Goal: Task Accomplishment & Management: Complete application form

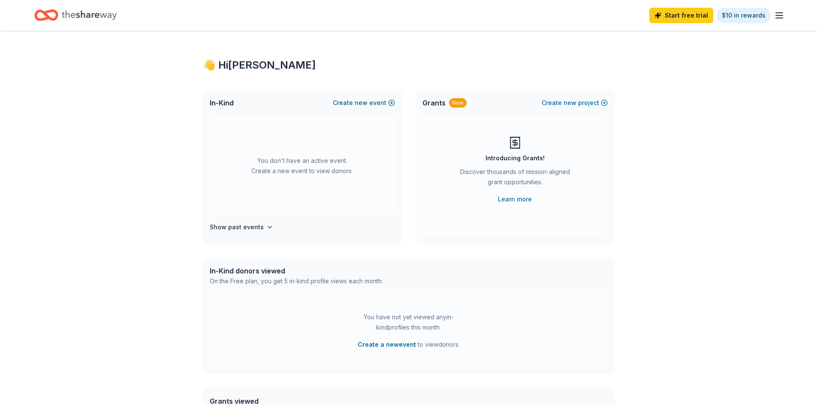
click at [360, 100] on span "new" at bounding box center [360, 103] width 13 height 10
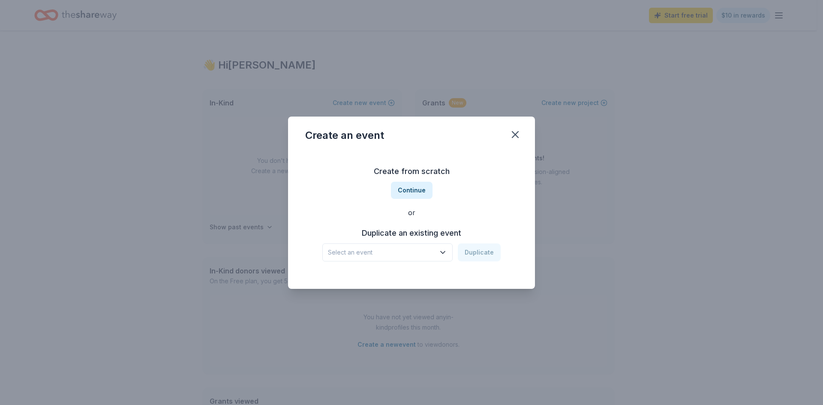
click at [440, 256] on icon "button" at bounding box center [442, 252] width 9 height 9
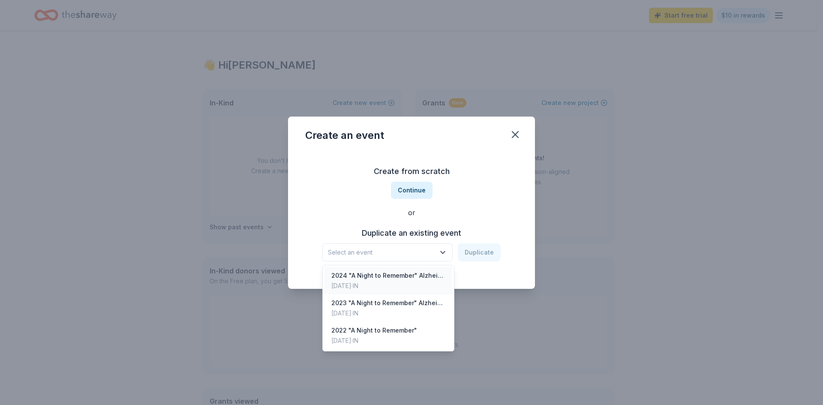
click at [425, 289] on div "[DATE] · IN" at bounding box center [388, 286] width 114 height 10
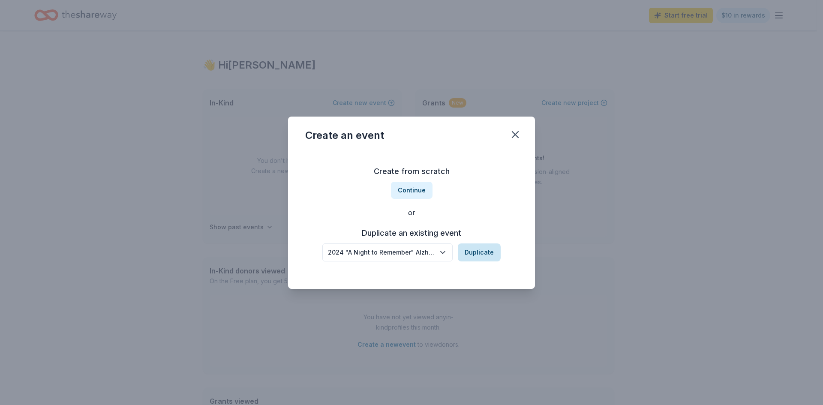
click at [480, 257] on button "Duplicate" at bounding box center [479, 252] width 43 height 18
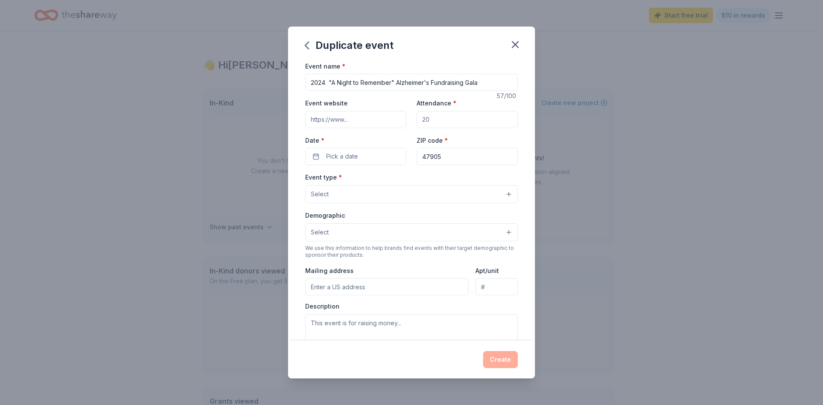
click at [324, 81] on input "2024 "A Night to Remember" Alzheimer's Fundraising Gala" at bounding box center [411, 82] width 213 height 17
type input "2025 "A Night to Remember" Alzheimer's Fundraising Gala"
click at [431, 122] on input "Attendance *" at bounding box center [467, 119] width 101 height 17
type input "250"
click at [356, 159] on span "Pick a date" at bounding box center [342, 156] width 32 height 10
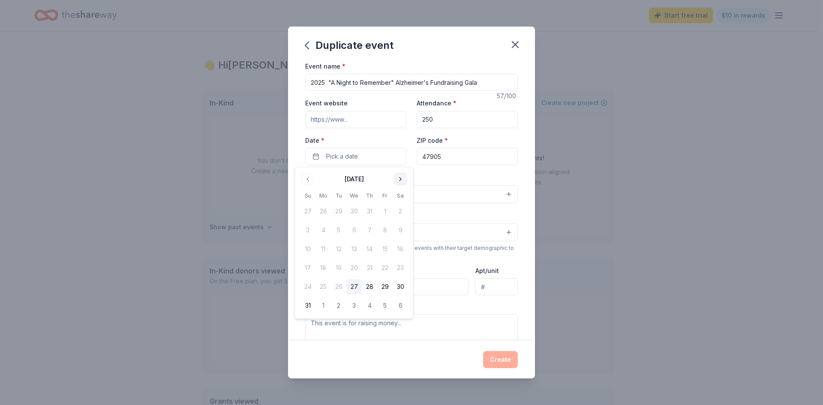
click at [399, 182] on button "Go to next month" at bounding box center [400, 179] width 12 height 12
click at [384, 249] on button "17" at bounding box center [384, 248] width 15 height 15
click at [448, 172] on div "Event type * Select" at bounding box center [411, 187] width 213 height 31
click at [352, 126] on input "Event website" at bounding box center [355, 119] width 101 height 17
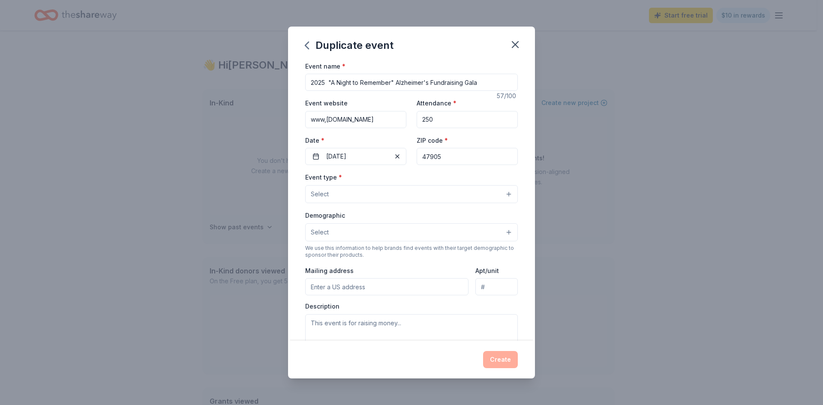
type input "www,[DOMAIN_NAME]"
click at [345, 195] on div "Event type * Select" at bounding box center [411, 187] width 213 height 31
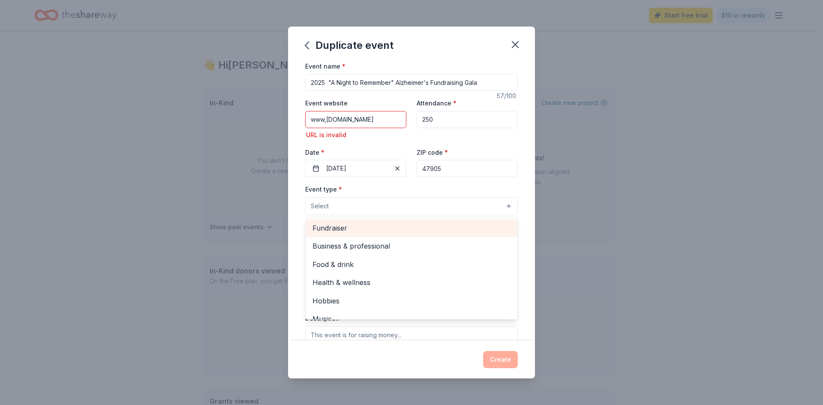
click at [344, 228] on span "Fundraiser" at bounding box center [411, 227] width 198 height 11
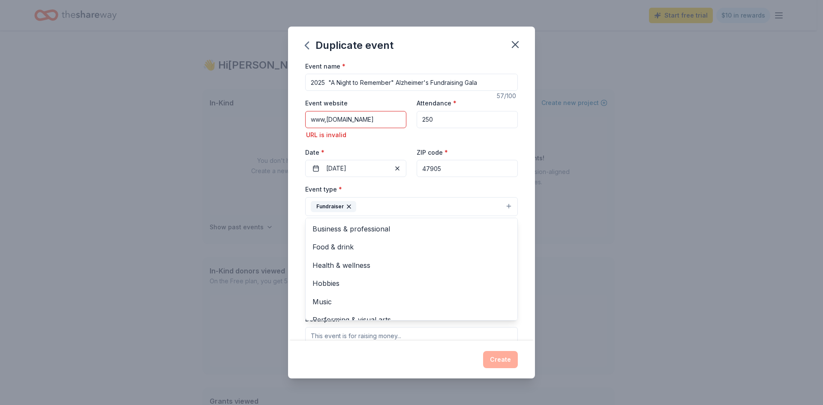
click at [522, 268] on div "Event name * 2025 "A Night to Remember" Alzheimer's Fundraising Gala 57 /100 Ev…" at bounding box center [411, 201] width 247 height 280
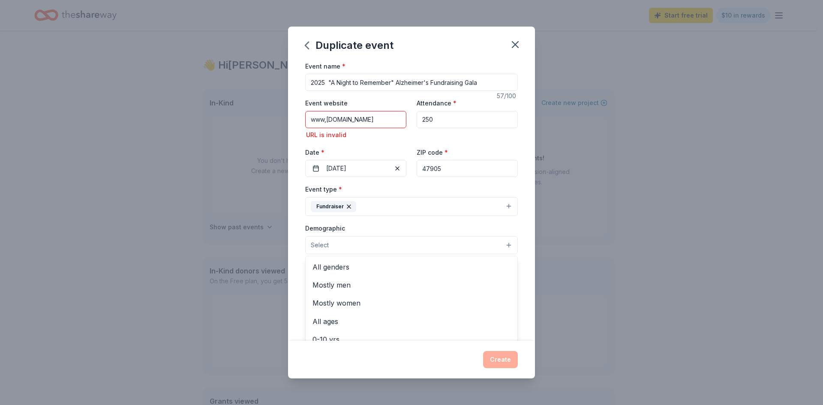
click at [385, 242] on button "Select" at bounding box center [411, 245] width 213 height 18
click at [379, 265] on span "All genders" at bounding box center [411, 266] width 198 height 11
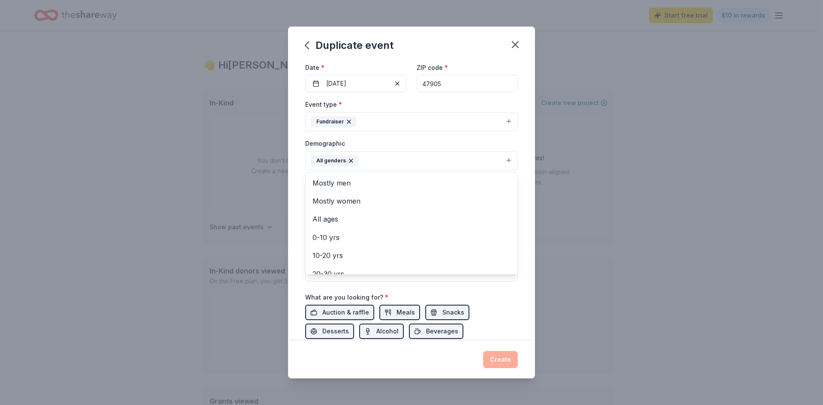
scroll to position [102, 0]
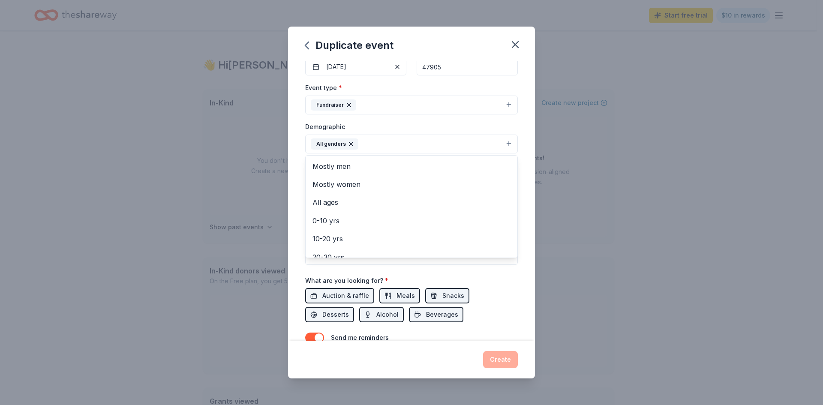
click at [513, 291] on div "Event name * 2025 "A Night to Remember" Alzheimer's Fundraising Gala 57 /100 Ev…" at bounding box center [411, 201] width 247 height 280
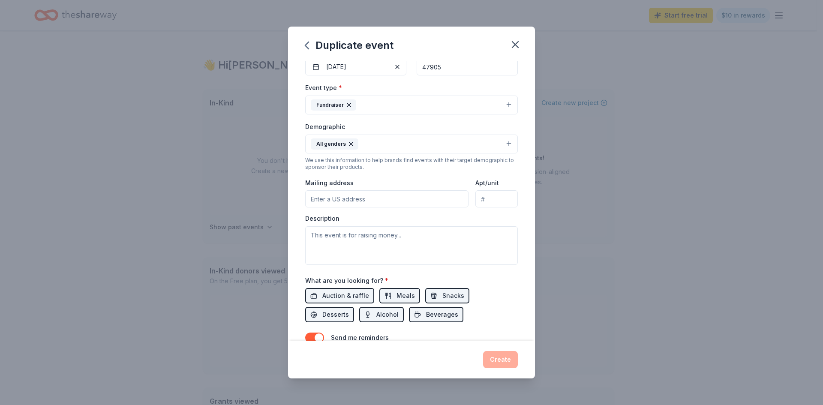
click at [375, 203] on input "Mailing address" at bounding box center [386, 198] width 163 height 17
type input "[STREET_ADDRESS]"
paste textarea "The KLD Alzheimer’s Foundation is a 501(c)(3) nonprofit based in [GEOGRAPHIC_DA…"
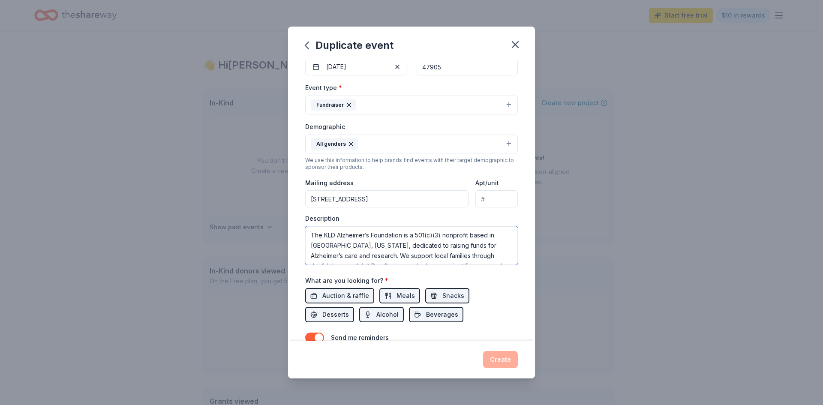
scroll to position [36, 0]
type textarea "The KLD Alzheimer’s Foundation is a 501(c)(3) nonprofit based in [GEOGRAPHIC_DA…"
click at [317, 295] on button "Auction & raffle" at bounding box center [339, 295] width 69 height 15
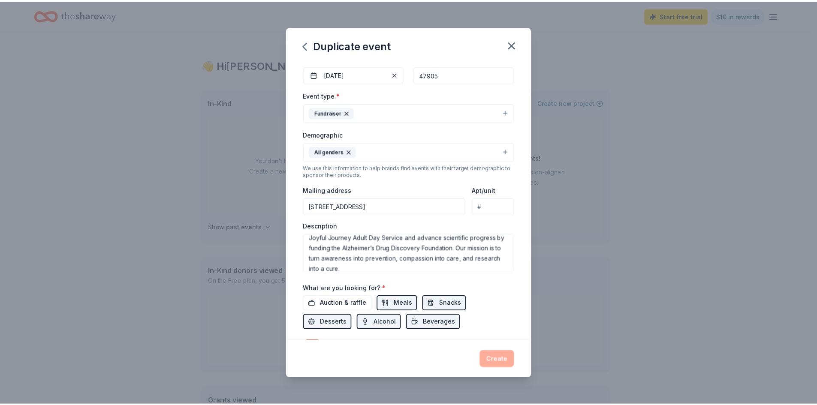
scroll to position [0, 0]
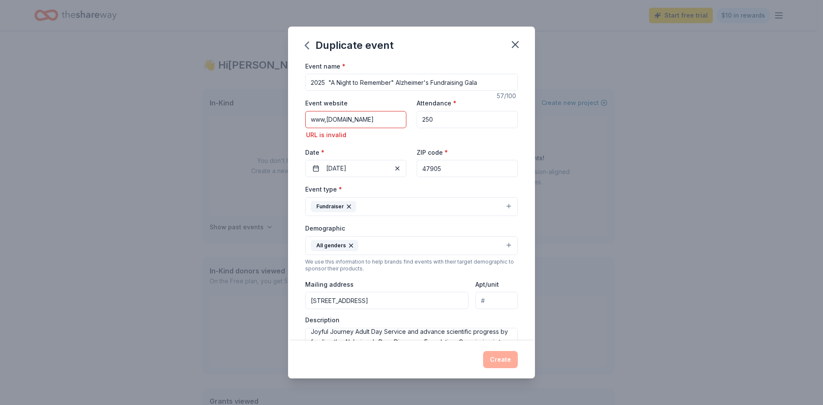
click at [377, 121] on input "www,[DOMAIN_NAME]" at bounding box center [355, 119] width 101 height 17
click at [326, 120] on input "www,[DOMAIN_NAME]" at bounding box center [355, 119] width 101 height 17
type input "[DOMAIN_NAME]"
click at [497, 355] on button "Create" at bounding box center [500, 359] width 35 height 17
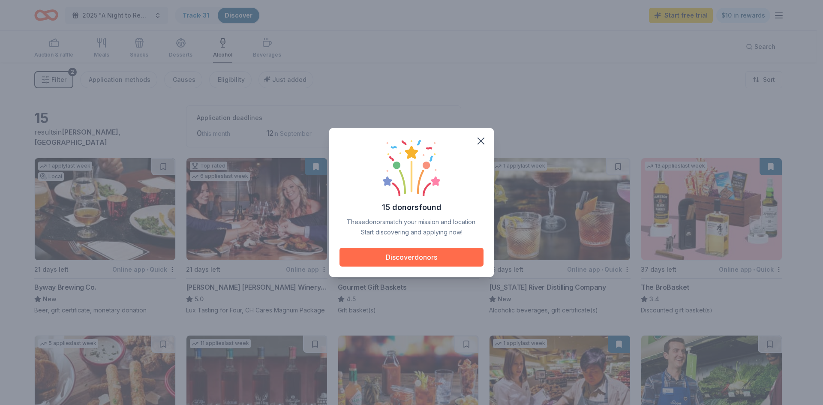
click at [396, 258] on button "Discover donors" at bounding box center [411, 257] width 144 height 19
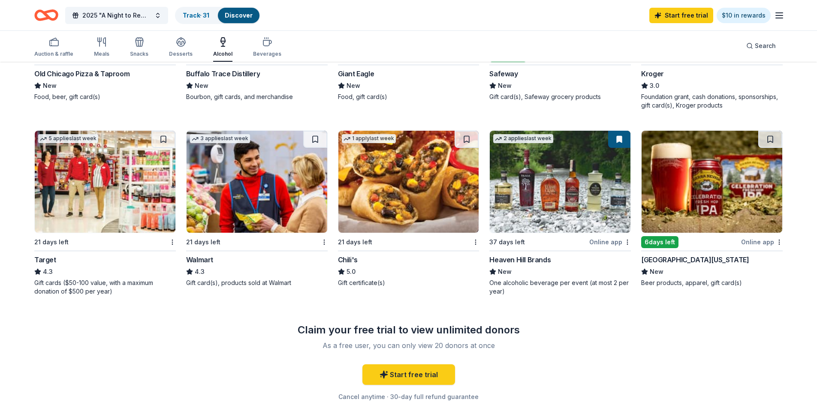
scroll to position [378, 0]
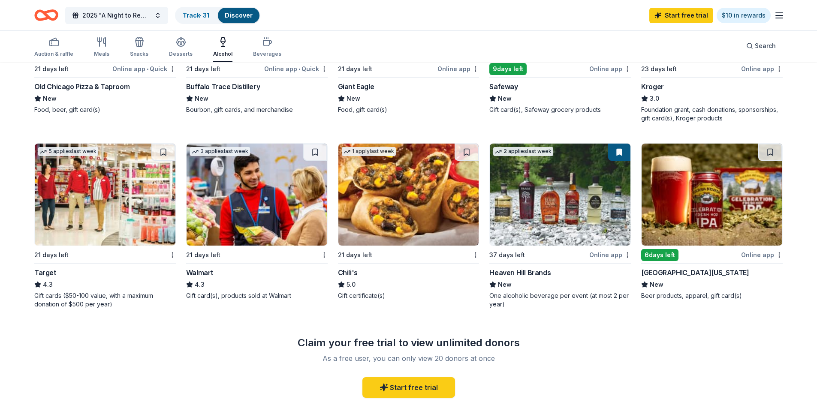
click at [421, 216] on img at bounding box center [408, 195] width 141 height 102
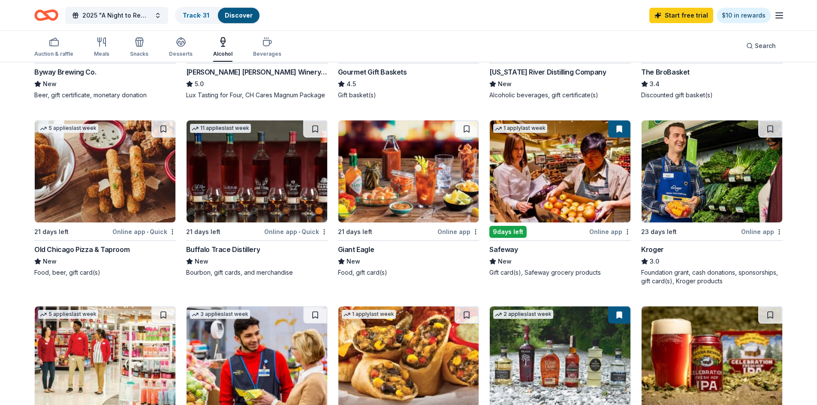
scroll to position [214, 0]
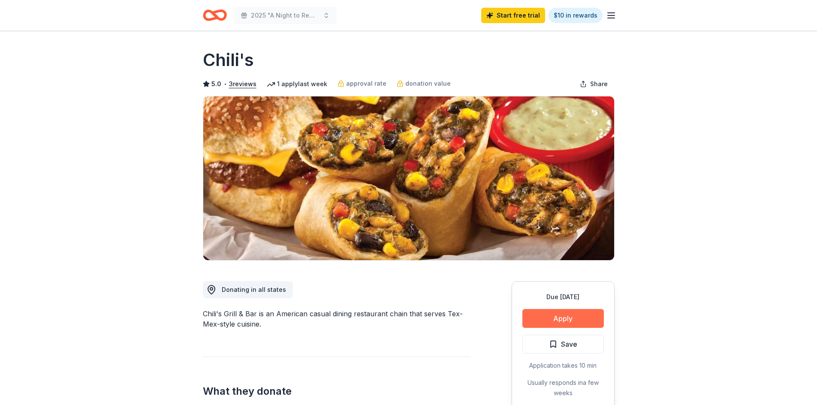
click at [555, 318] on button "Apply" at bounding box center [562, 318] width 81 height 19
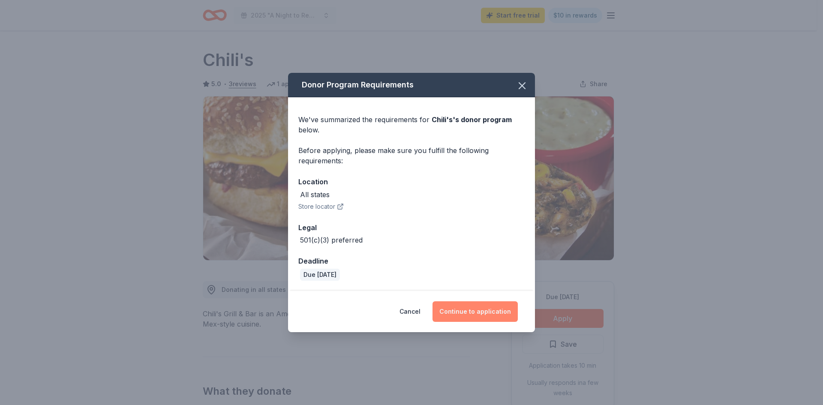
click at [489, 315] on button "Continue to application" at bounding box center [474, 311] width 85 height 21
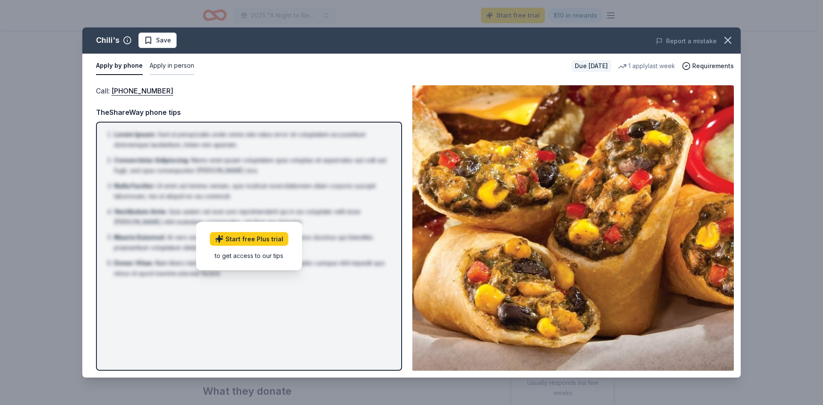
click at [166, 65] on button "Apply in person" at bounding box center [172, 66] width 45 height 18
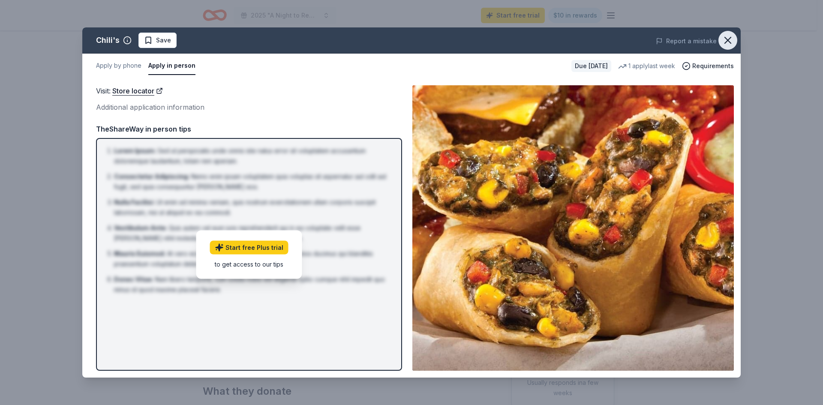
click at [727, 38] on icon "button" at bounding box center [728, 40] width 12 height 12
